Goal: Transaction & Acquisition: Obtain resource

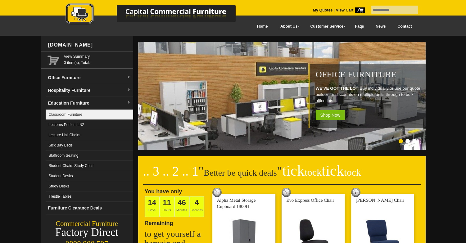
click at [89, 117] on link "Classroom Furniture" at bounding box center [90, 115] width 88 height 10
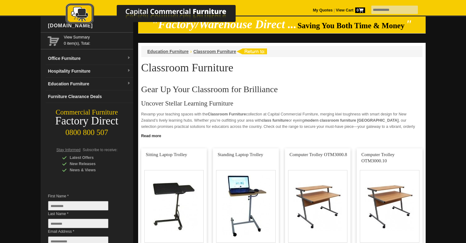
scroll to position [14, 0]
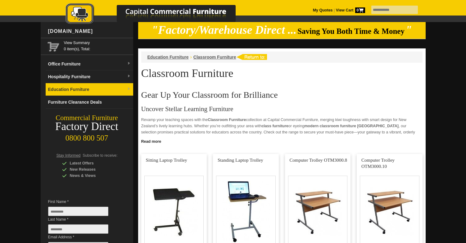
click at [128, 89] on img at bounding box center [129, 89] width 4 height 4
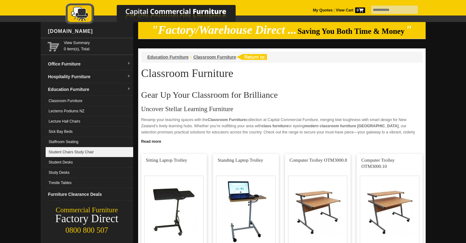
click at [80, 153] on link "Student Chairs Study Chair" at bounding box center [90, 152] width 88 height 10
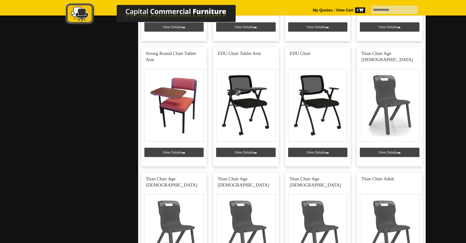
scroll to position [1377, 0]
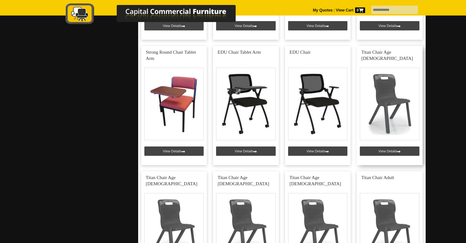
click at [391, 98] on link at bounding box center [390, 105] width 66 height 119
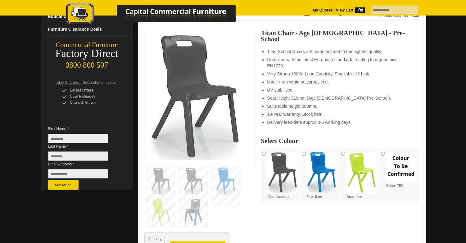
scroll to position [91, 0]
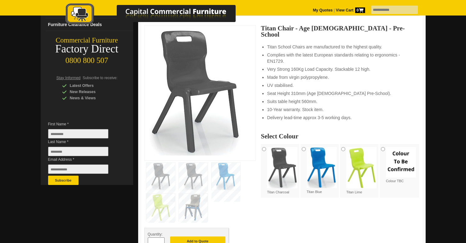
click at [399, 162] on img at bounding box center [401, 162] width 30 height 30
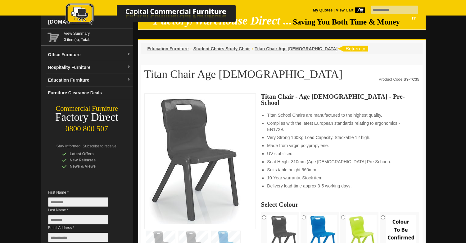
scroll to position [17, 0]
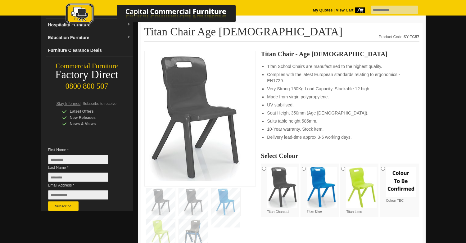
scroll to position [66, 0]
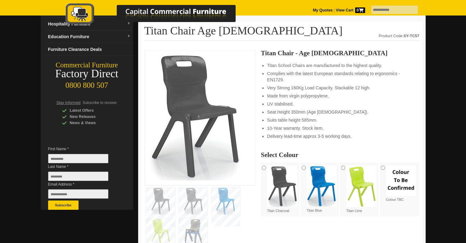
click at [201, 105] on img at bounding box center [194, 116] width 93 height 127
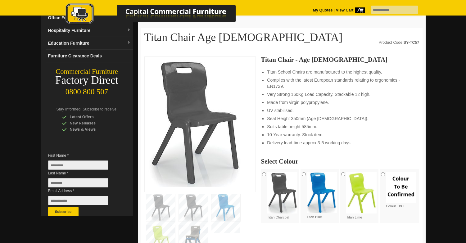
scroll to position [60, 0]
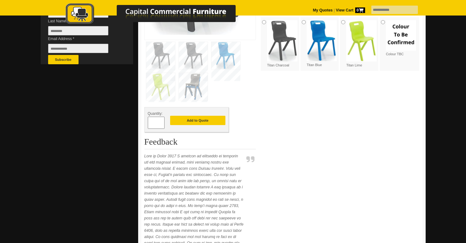
scroll to position [211, 0]
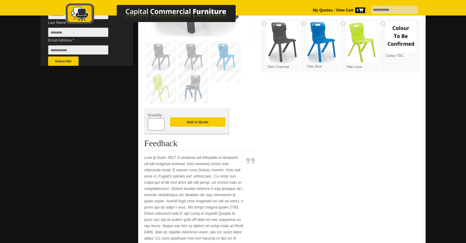
click at [156, 126] on input "*" at bounding box center [156, 124] width 17 height 12
click at [161, 123] on span at bounding box center [161, 122] width 2 height 6
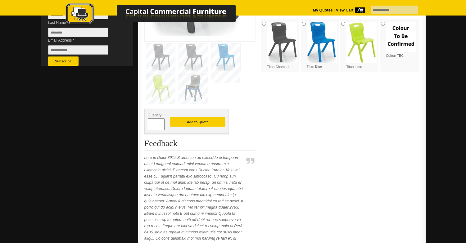
click at [161, 123] on span at bounding box center [161, 122] width 2 height 6
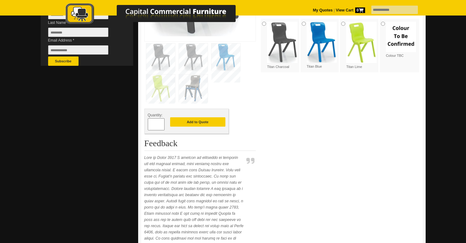
click at [161, 123] on span at bounding box center [161, 122] width 2 height 6
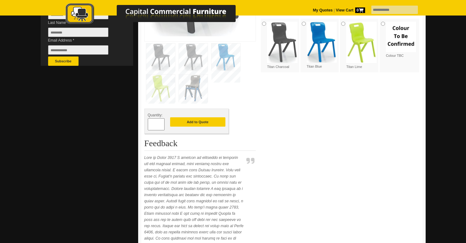
click at [161, 123] on span at bounding box center [161, 122] width 2 height 6
type input "**"
click at [195, 123] on button "Add to Quote" at bounding box center [197, 121] width 55 height 9
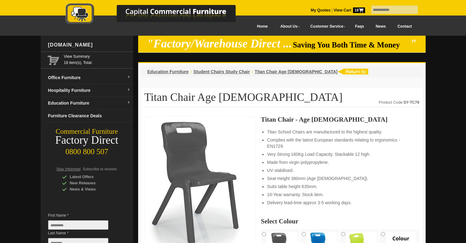
click at [357, 10] on span "18" at bounding box center [359, 10] width 12 height 6
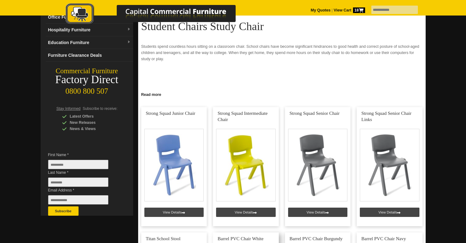
scroll to position [136, 0]
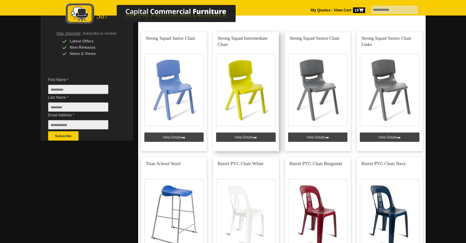
click at [242, 70] on link at bounding box center [246, 91] width 66 height 119
